Goal: Obtain resource: Obtain resource

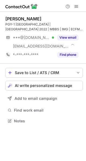
scroll to position [117, 86]
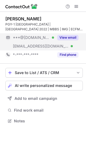
click at [67, 37] on button "View email" at bounding box center [67, 37] width 21 height 5
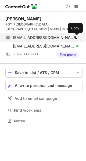
click at [75, 37] on span at bounding box center [75, 37] width 4 height 4
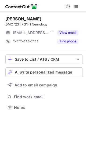
scroll to position [3, 3]
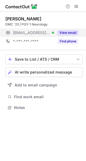
click at [69, 32] on button "View email" at bounding box center [67, 32] width 21 height 5
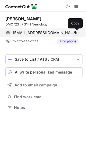
click at [74, 31] on span at bounding box center [75, 33] width 4 height 4
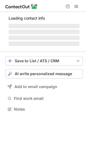
scroll to position [3, 3]
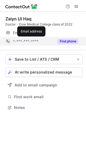
click at [68, 39] on button "Find phone" at bounding box center [67, 41] width 21 height 5
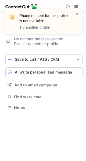
scroll to position [95, 86]
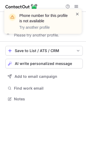
click at [77, 14] on span at bounding box center [77, 13] width 4 height 5
